Goal: Task Accomplishment & Management: Manage account settings

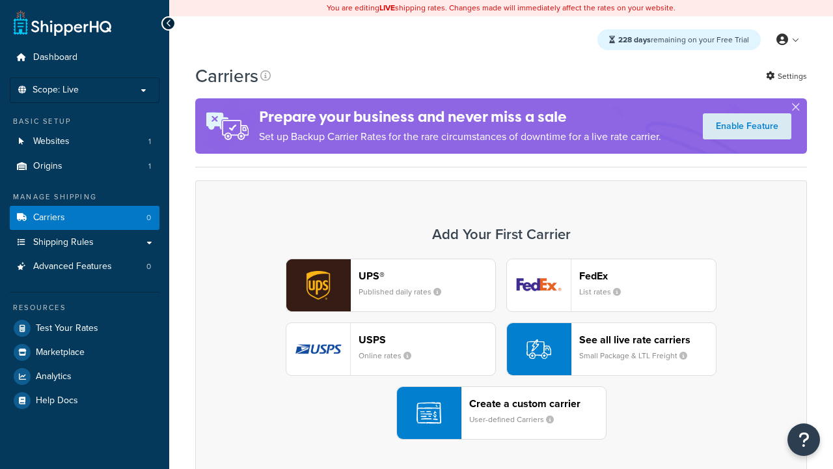
click at [501, 349] on div "UPS® Published daily rates FedEx List rates USPS Online rates See all live rate…" at bounding box center [501, 348] width 585 height 181
click at [648, 275] on header "FedEx" at bounding box center [647, 275] width 137 height 12
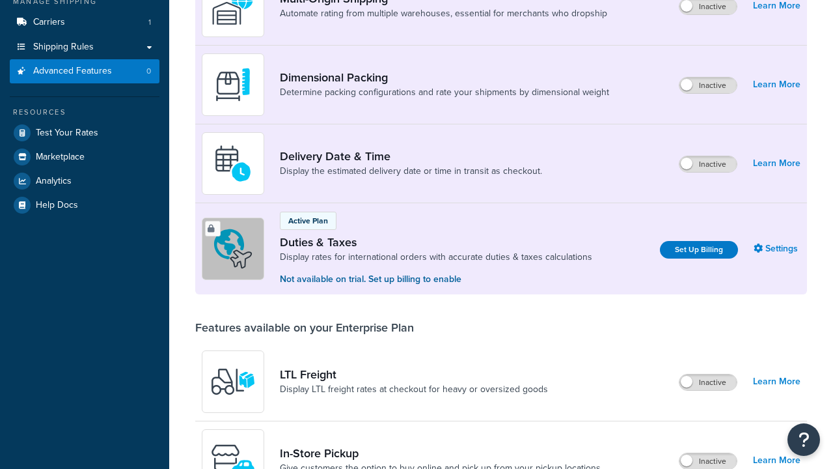
scroll to position [648, 0]
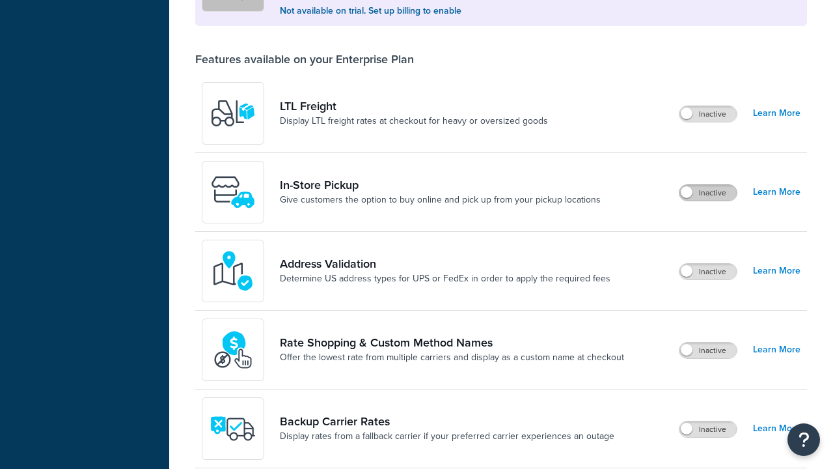
click at [708, 185] on label "Inactive" at bounding box center [708, 193] width 57 height 16
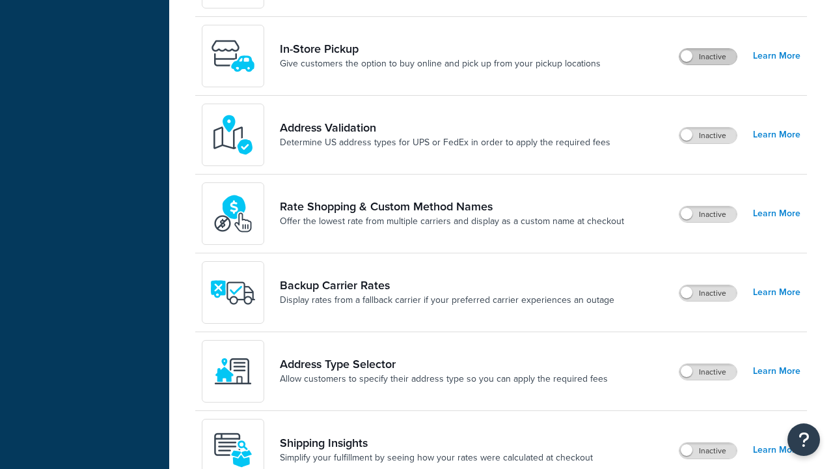
scroll to position [0, 0]
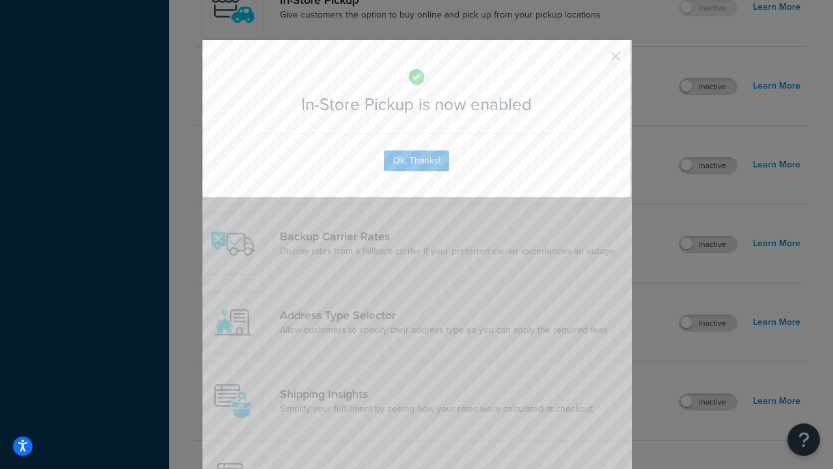
click at [596, 61] on button "button" at bounding box center [596, 60] width 3 height 3
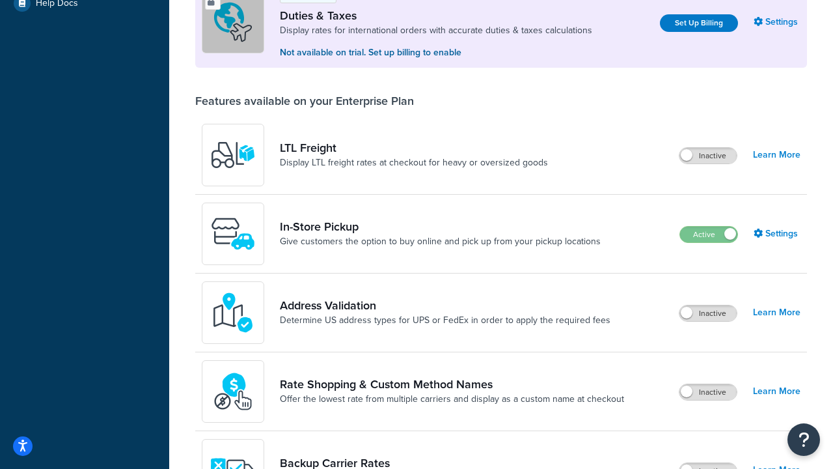
scroll to position [397, 0]
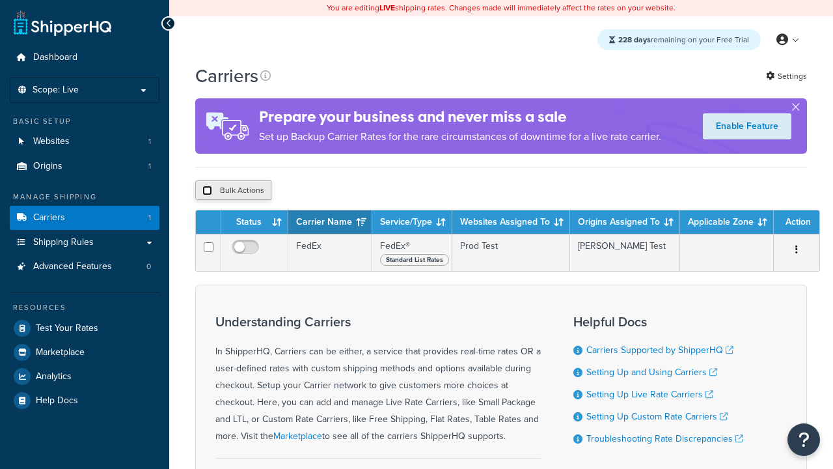
click at [207, 192] on input "checkbox" at bounding box center [207, 191] width 10 height 10
checkbox input "true"
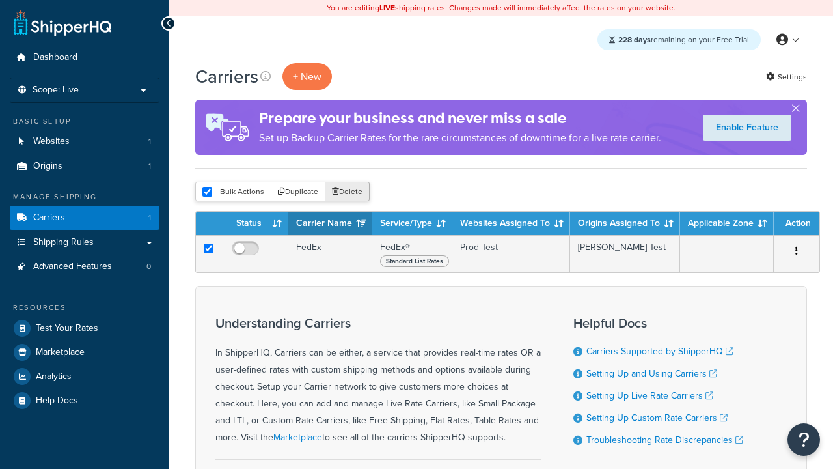
click at [350, 192] on button "Delete" at bounding box center [347, 192] width 45 height 20
